Goal: Contribute content: Add original content to the website for others to see

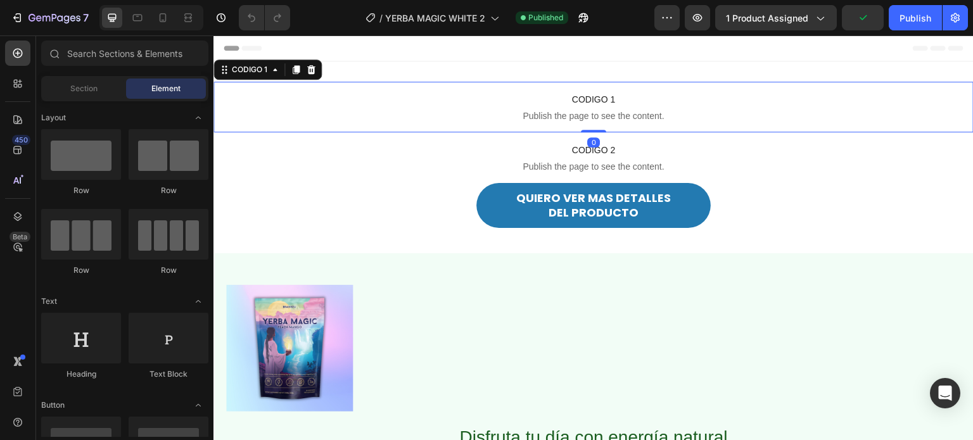
click at [535, 113] on span "Publish the page to see the content." at bounding box center [594, 116] width 760 height 13
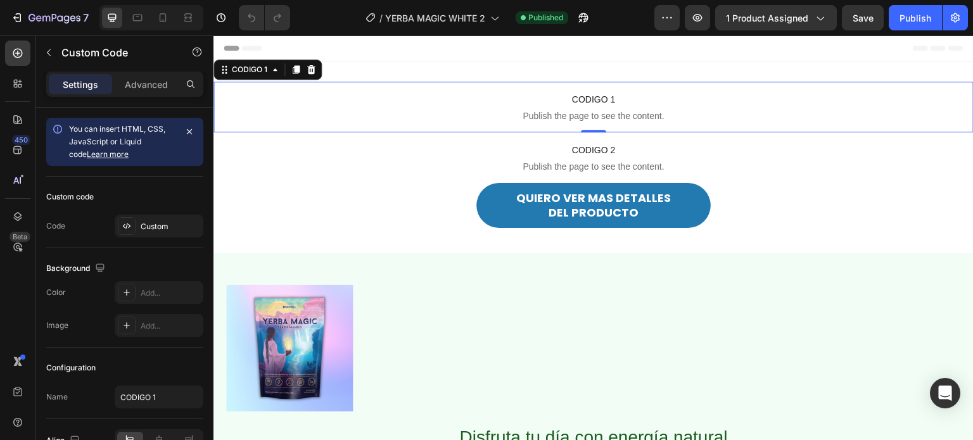
click at [560, 105] on span "CODIGO 1" at bounding box center [594, 99] width 760 height 15
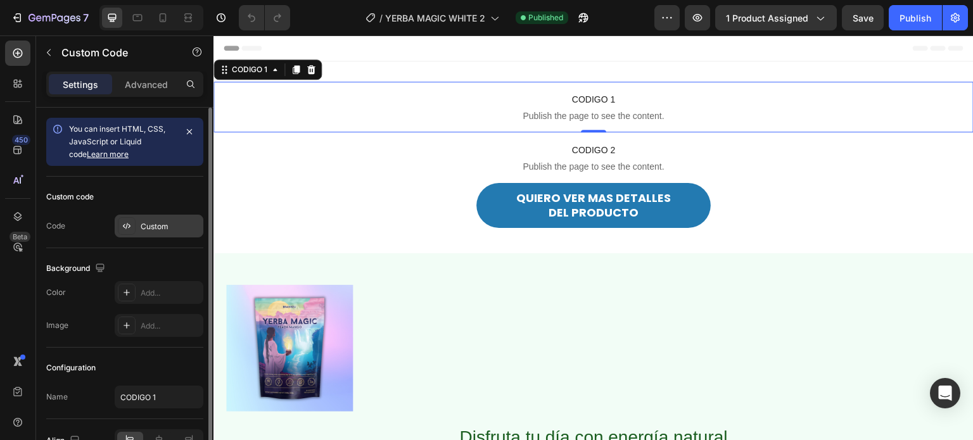
click at [151, 225] on div "Custom" at bounding box center [171, 226] width 60 height 11
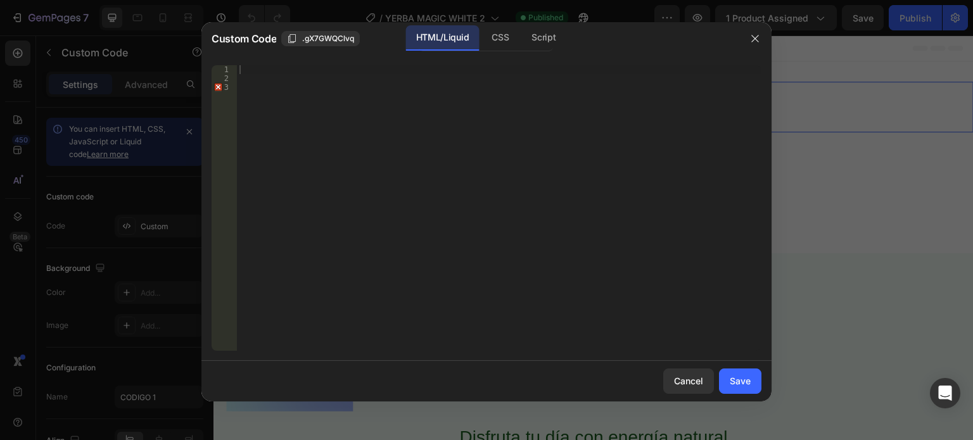
click at [253, 63] on div "1 2 3 ההההההההההההההההההההההההההההההההההההההההההההההההההההההההההההההההההההההההה…" at bounding box center [487, 208] width 570 height 306
click at [253, 67] on div at bounding box center [499, 217] width 525 height 304
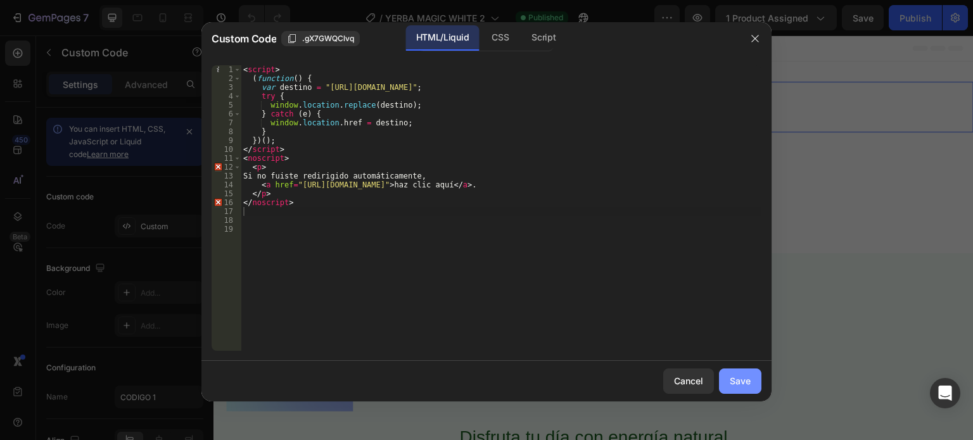
click at [755, 374] on button "Save" at bounding box center [740, 381] width 42 height 25
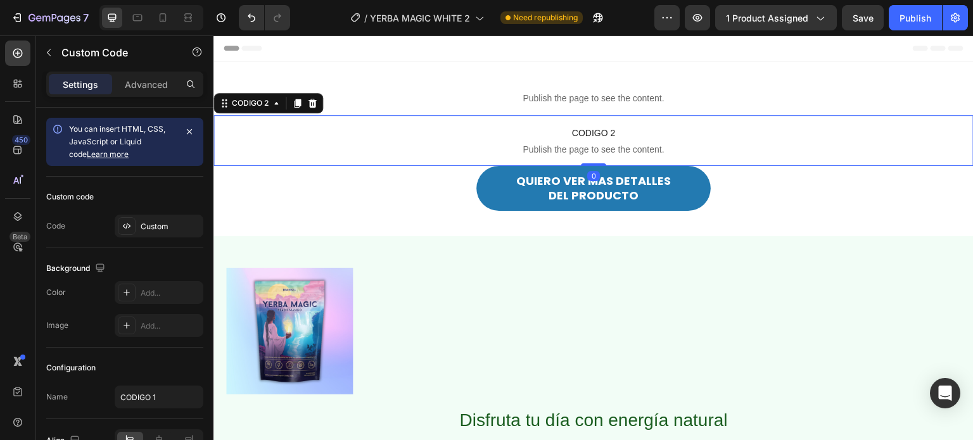
click at [559, 140] on span "CODIGO 2" at bounding box center [594, 132] width 760 height 15
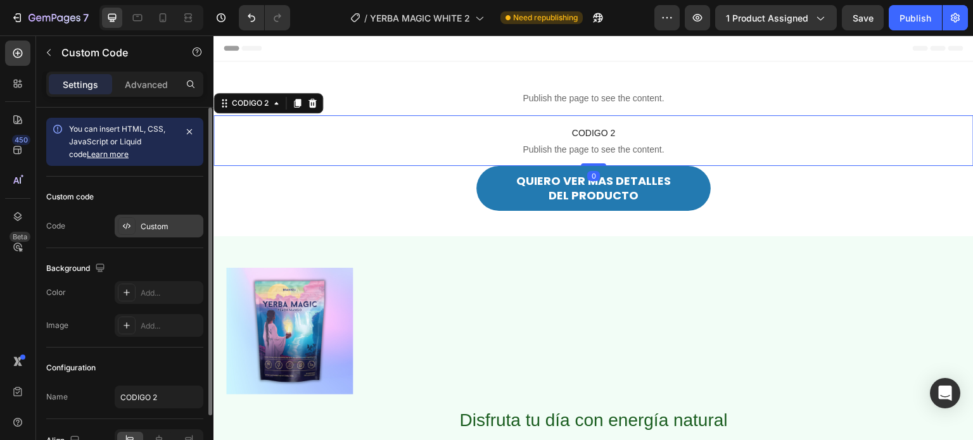
click at [165, 218] on div "Custom" at bounding box center [159, 226] width 89 height 23
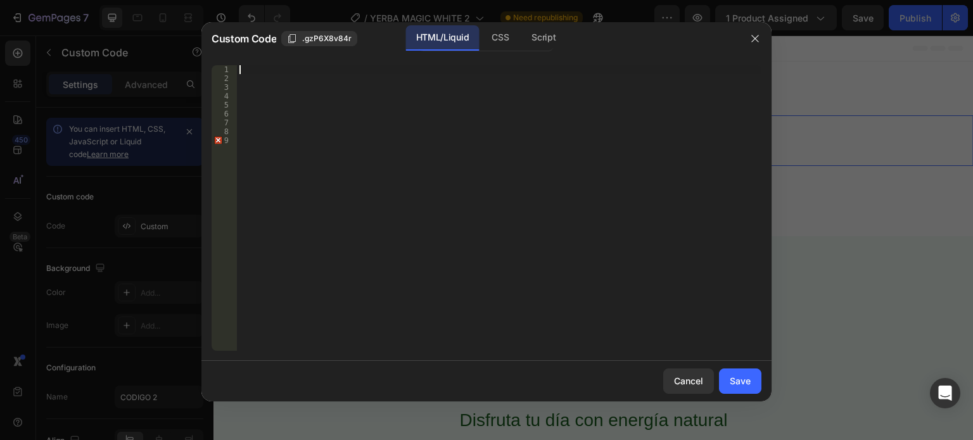
click at [261, 68] on div at bounding box center [499, 217] width 525 height 304
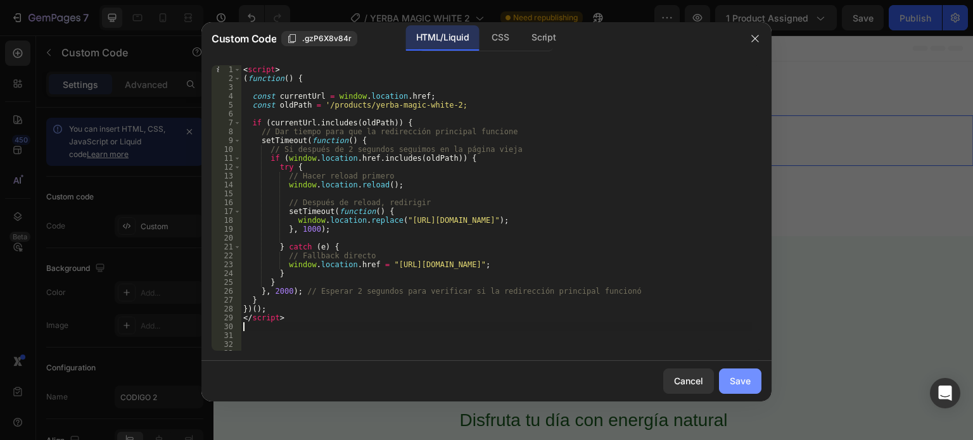
click at [734, 380] on div "Save" at bounding box center [740, 380] width 21 height 13
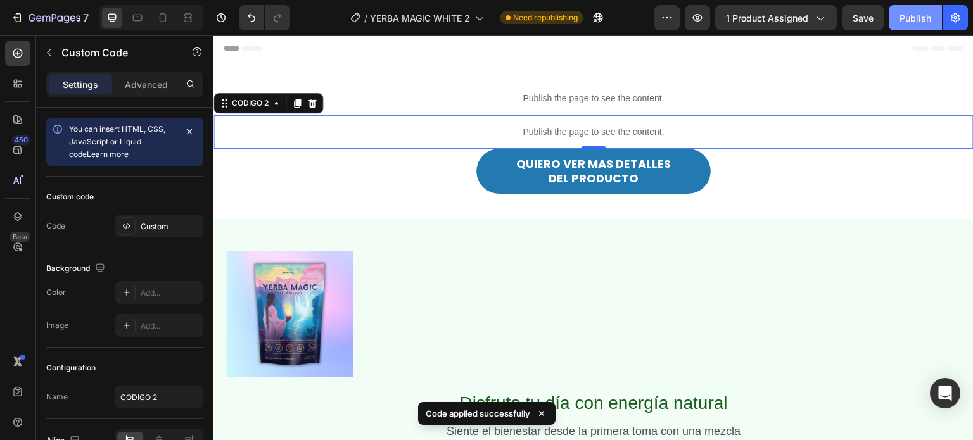
click at [928, 12] on div "Publish" at bounding box center [916, 17] width 32 height 13
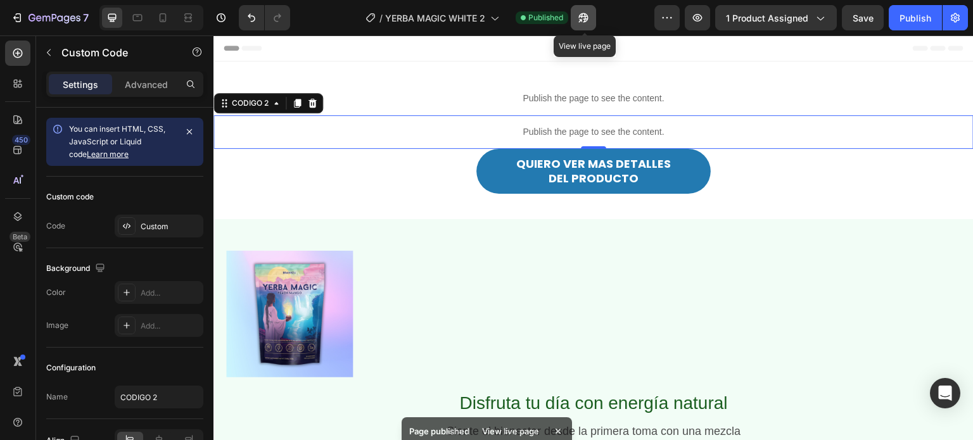
click at [592, 17] on button "button" at bounding box center [583, 17] width 25 height 25
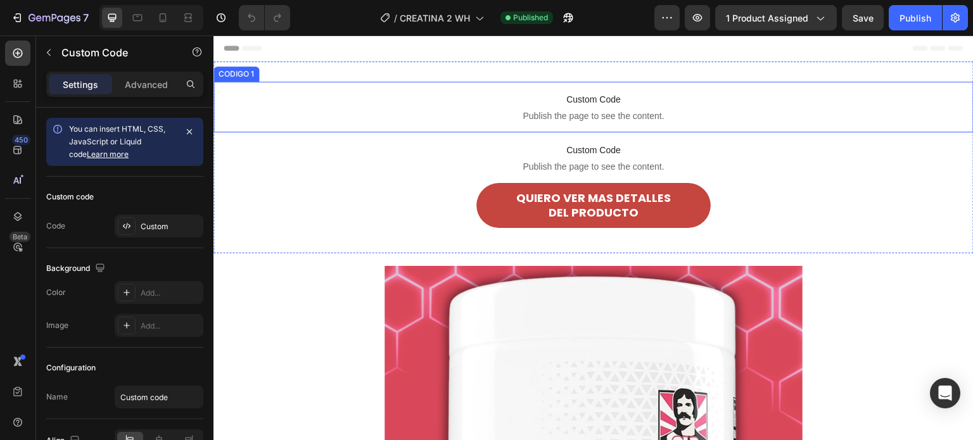
click at [545, 101] on span "Custom Code" at bounding box center [594, 99] width 760 height 15
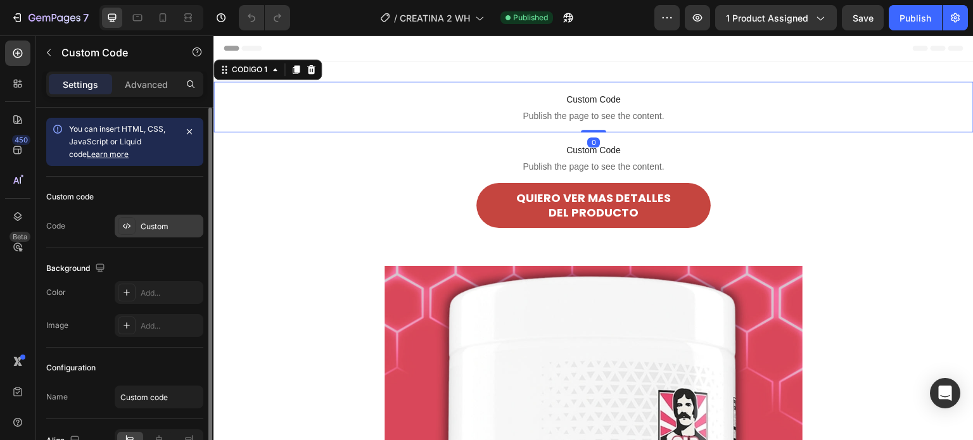
click at [163, 231] on div "Custom" at bounding box center [171, 226] width 60 height 11
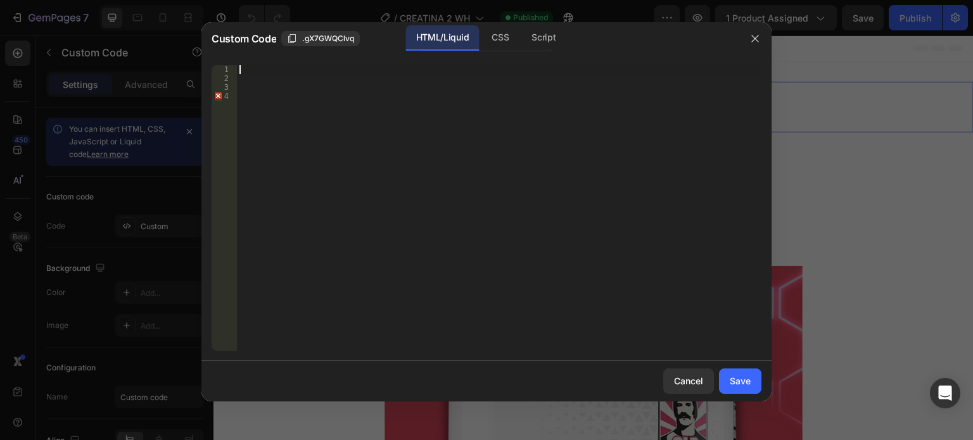
click at [259, 70] on div at bounding box center [499, 217] width 525 height 304
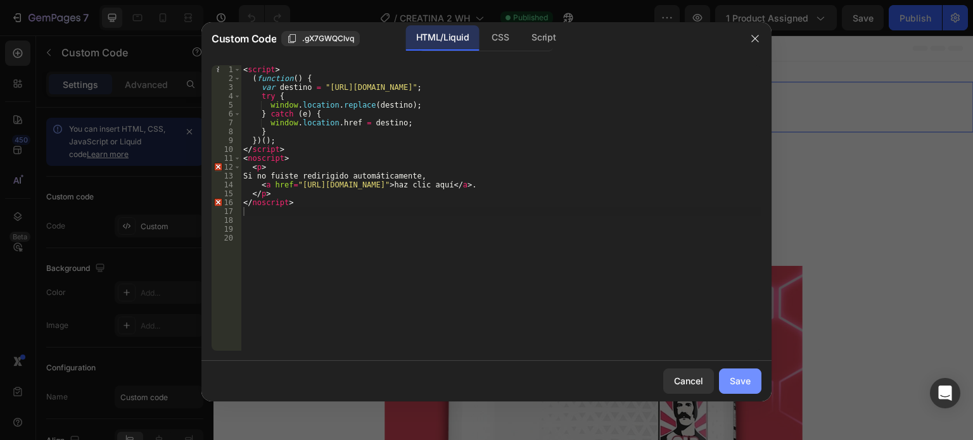
click at [746, 374] on div "Save" at bounding box center [740, 380] width 21 height 13
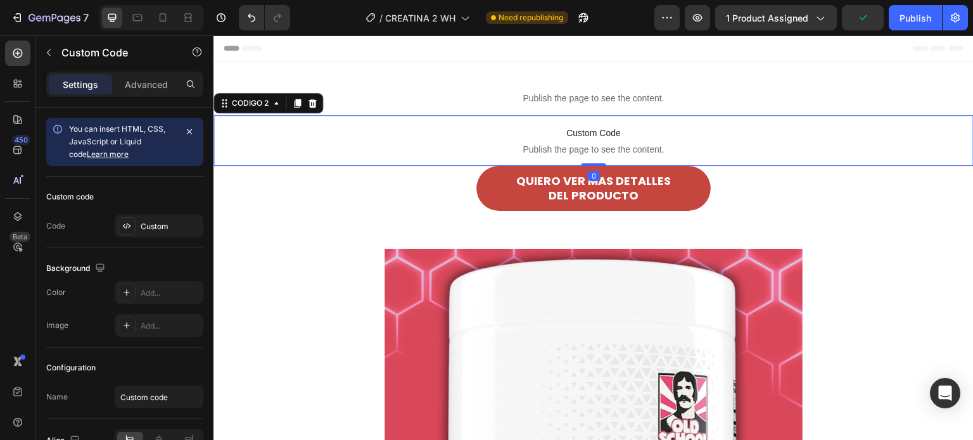
click at [536, 140] on span "Custom Code" at bounding box center [594, 132] width 760 height 15
click at [520, 136] on span "Custom Code" at bounding box center [594, 132] width 760 height 15
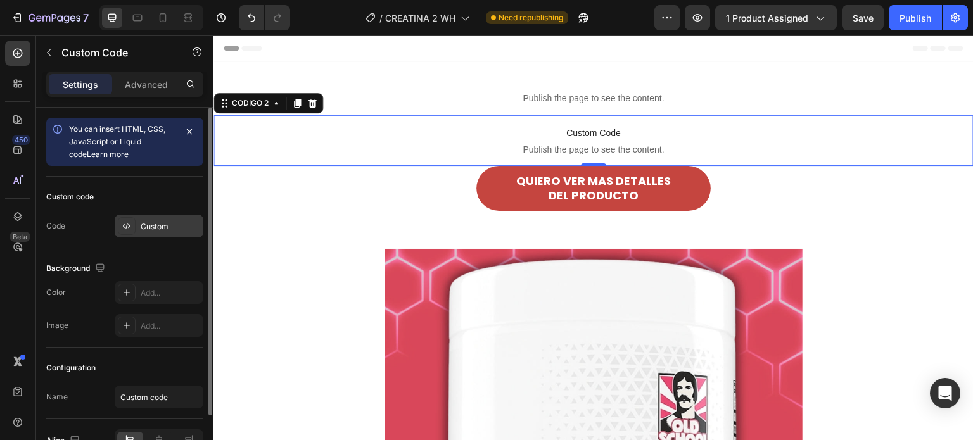
click at [149, 232] on div "Custom" at bounding box center [159, 226] width 89 height 23
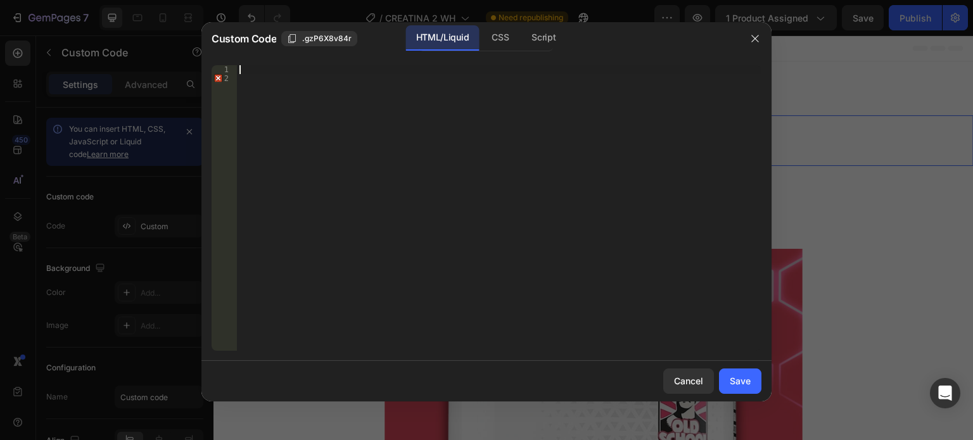
click at [257, 68] on div at bounding box center [499, 217] width 525 height 304
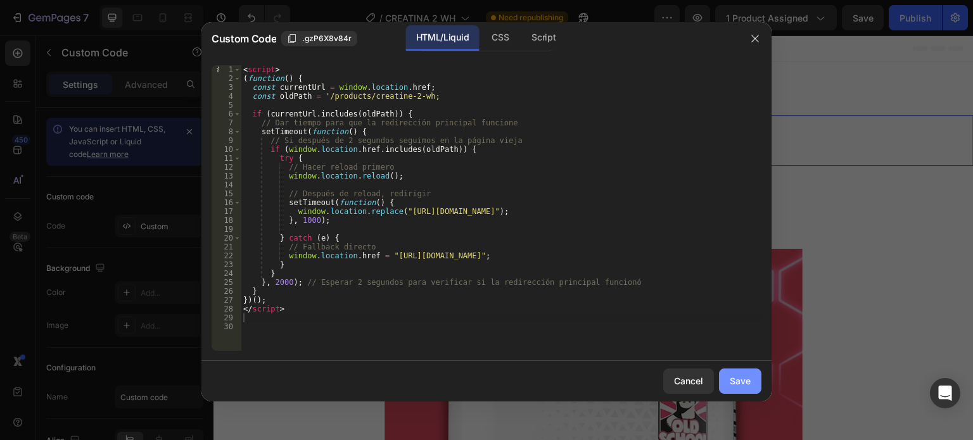
click at [747, 382] on div "Save" at bounding box center [740, 380] width 21 height 13
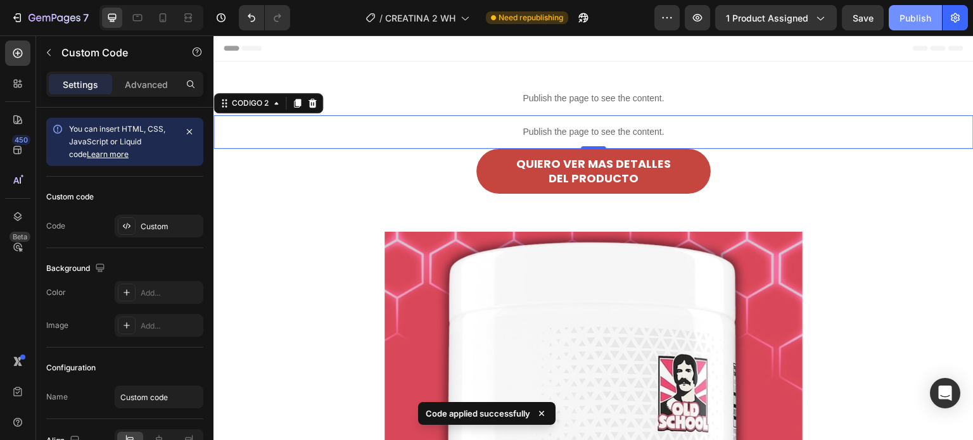
click at [900, 15] on div "Publish" at bounding box center [916, 17] width 32 height 13
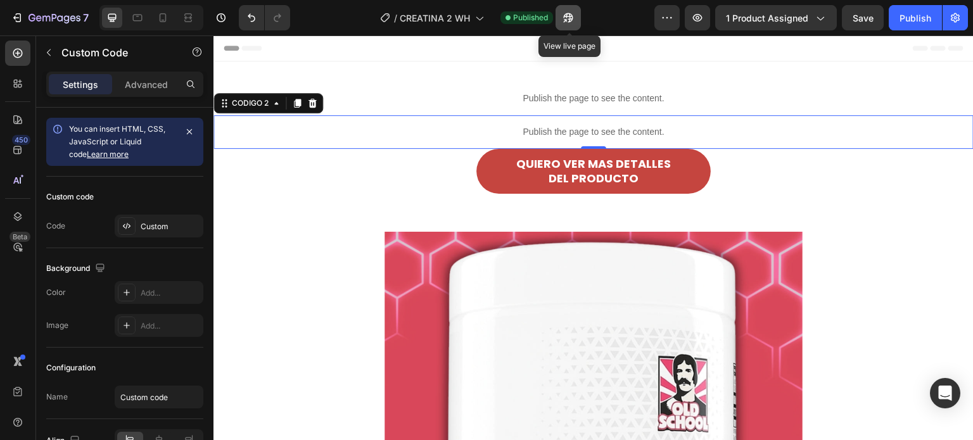
click at [567, 21] on icon "button" at bounding box center [565, 20] width 3 height 3
